Goal: Find specific page/section: Find specific page/section

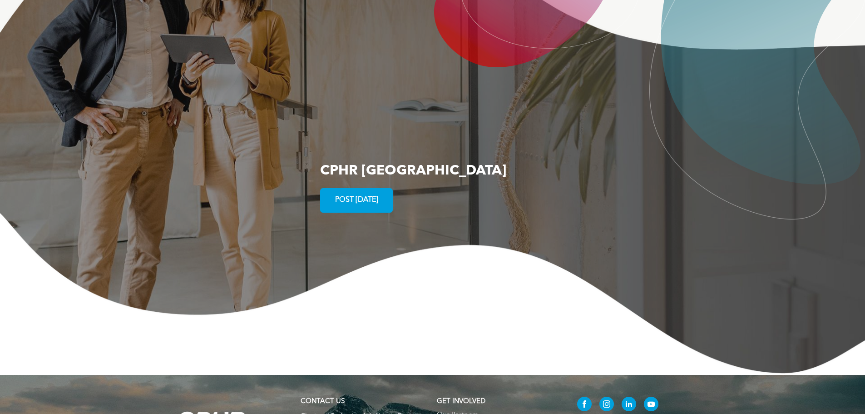
scroll to position [1747, 0]
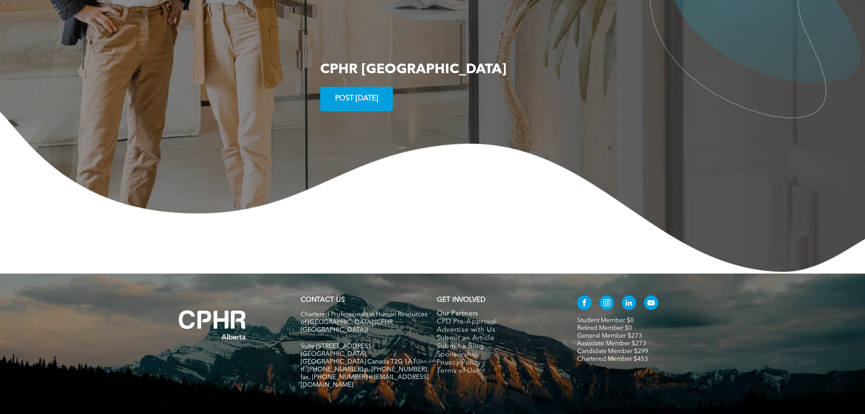
click at [456, 310] on span "Our Partners" at bounding box center [458, 314] width 42 height 8
